Goal: Task Accomplishment & Management: Manage account settings

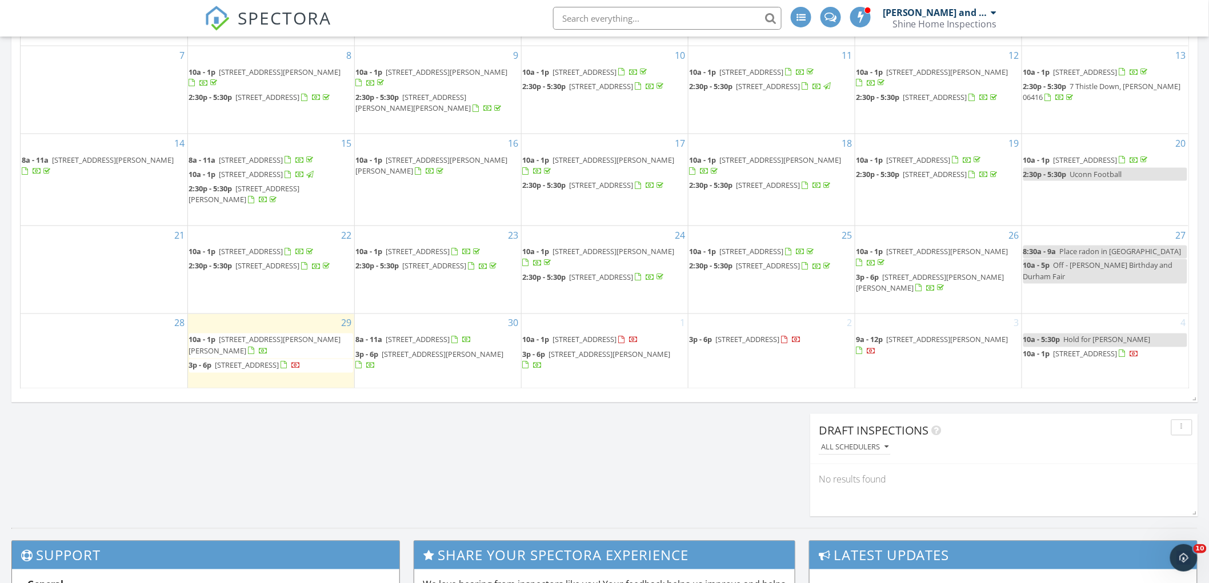
scroll to position [698, 0]
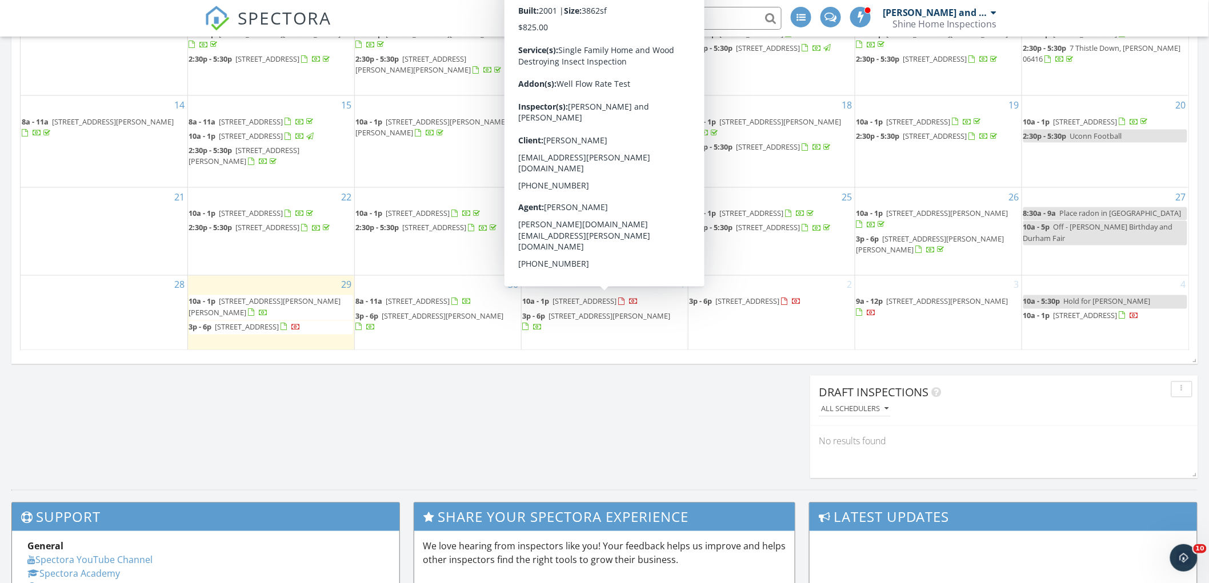
drag, startPoint x: 671, startPoint y: 317, endPoint x: 622, endPoint y: 298, distance: 52.6
click at [617, 298] on span "6 Valley View Dr, Wilbraham 01095" at bounding box center [585, 302] width 64 height 10
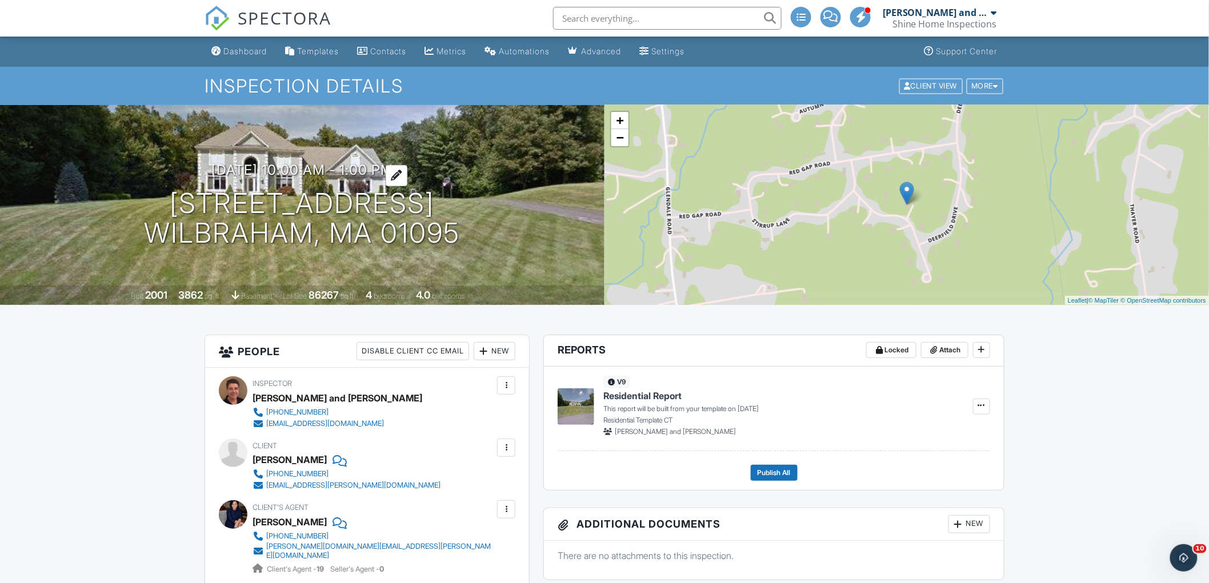
click at [406, 165] on div at bounding box center [397, 175] width 22 height 21
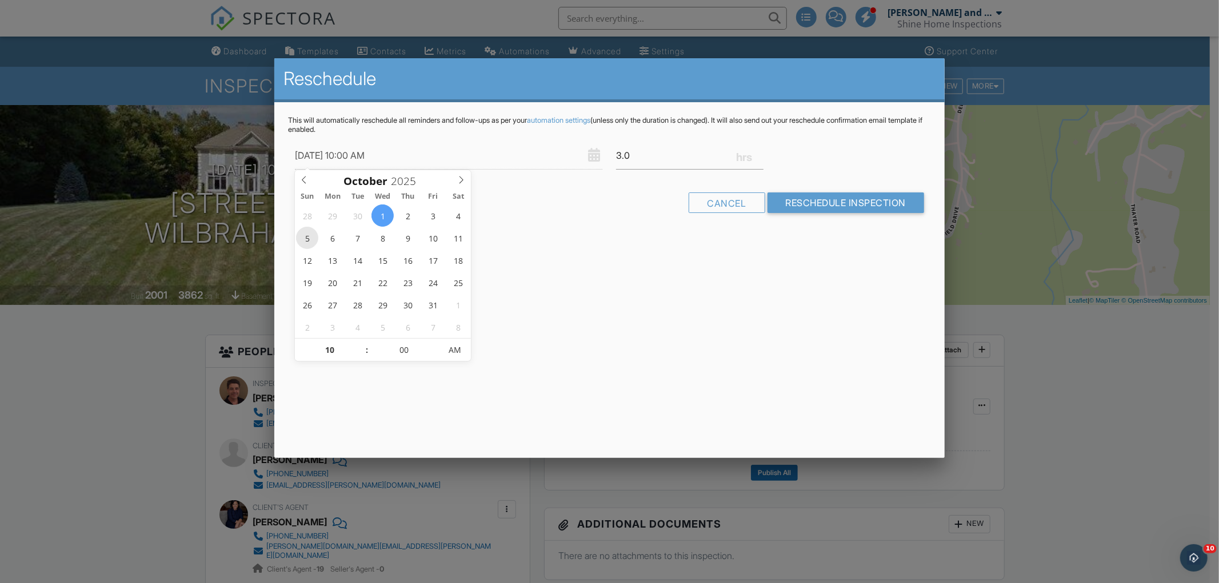
type input "[DATE] 10:00 AM"
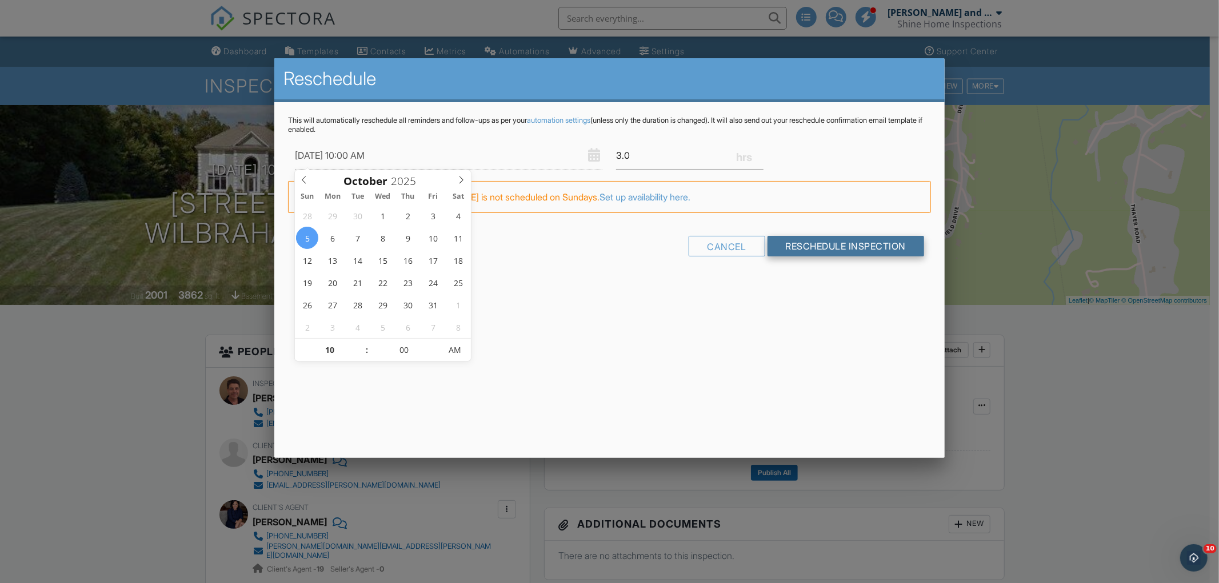
click at [811, 245] on input "Reschedule Inspection" at bounding box center [845, 246] width 157 height 21
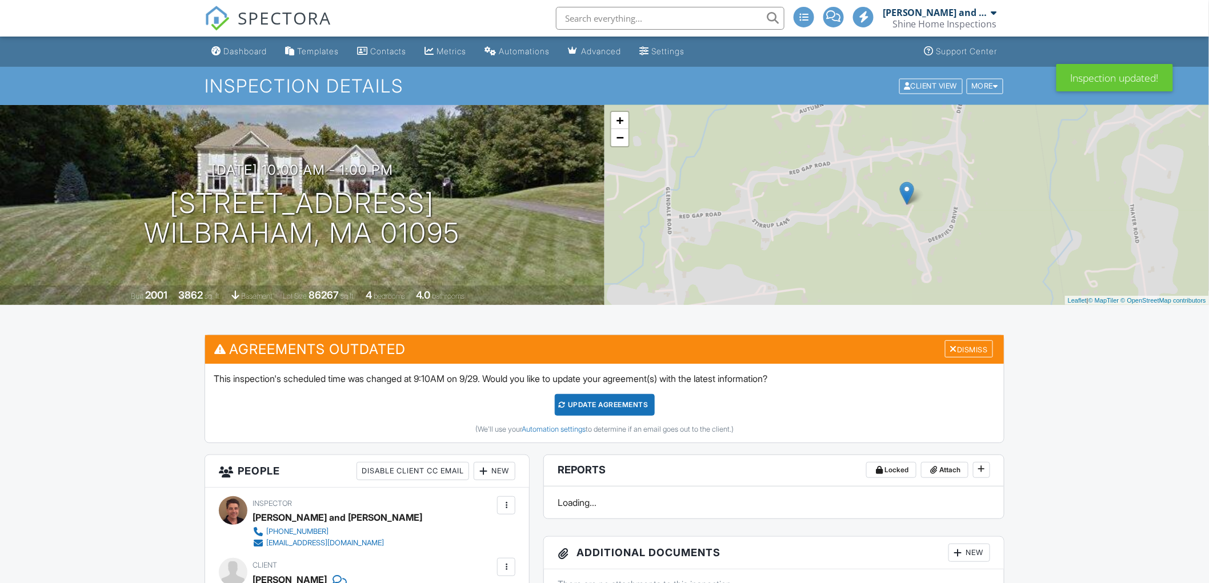
click at [238, 50] on div "Dashboard" at bounding box center [244, 51] width 43 height 10
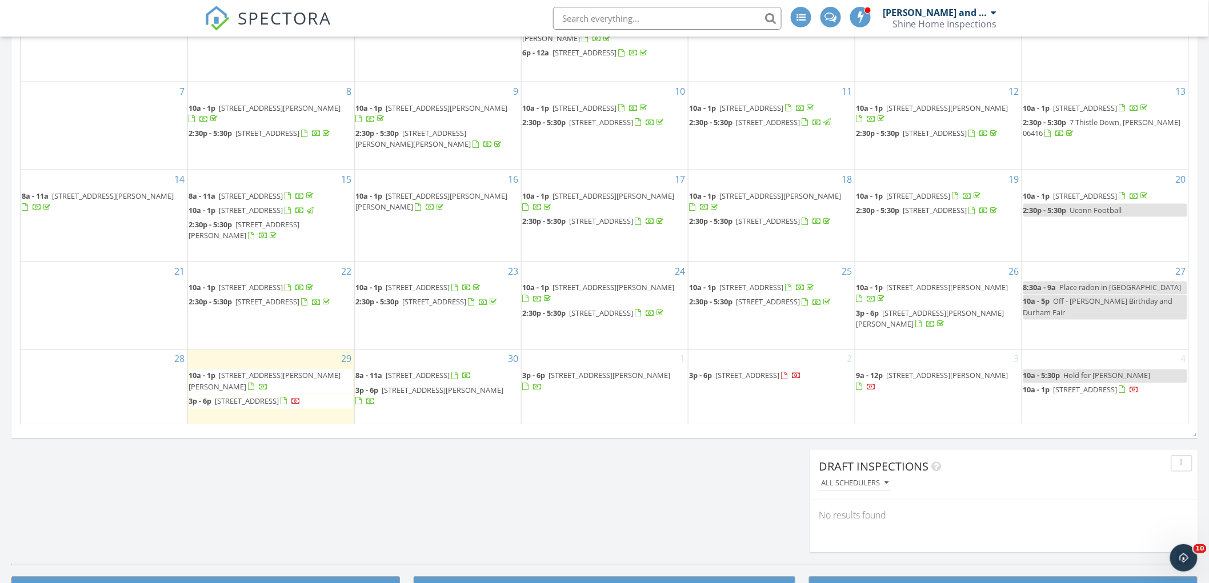
scroll to position [635, 0]
